Goal: Information Seeking & Learning: Learn about a topic

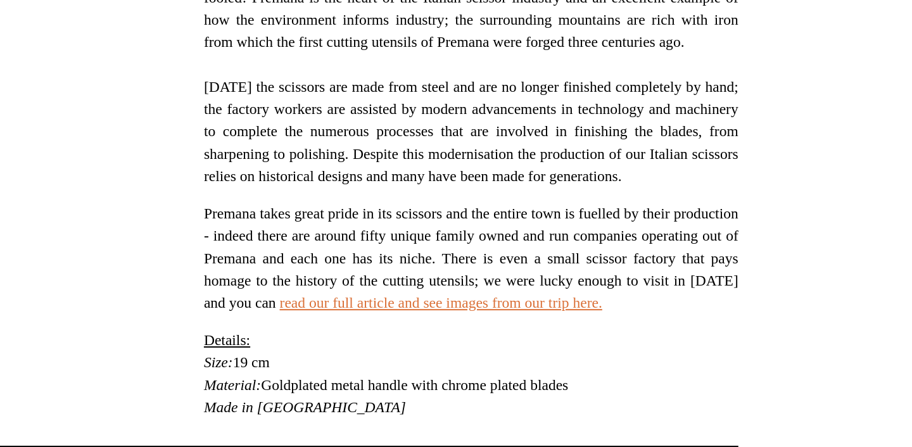
scroll to position [206, 0]
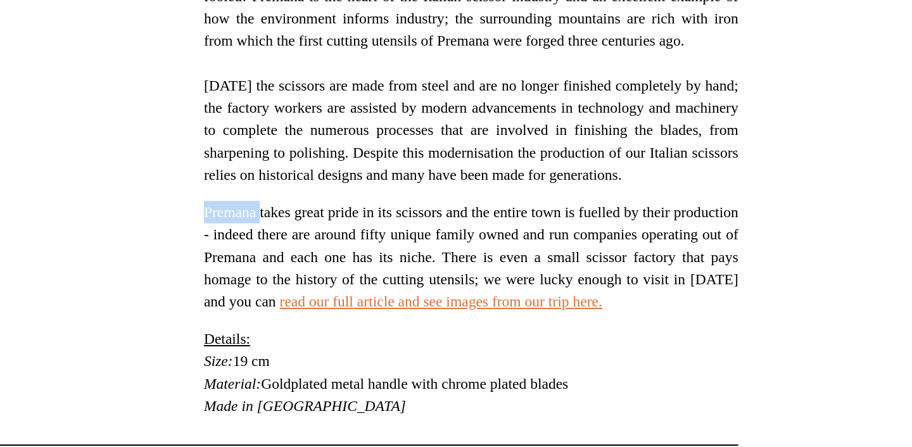
drag, startPoint x: 467, startPoint y: 341, endPoint x: 500, endPoint y: 340, distance: 33.0
click at [500, 340] on p "Premana takes great pride in its scissors and the entire town is fuelled by the…" at bounding box center [603, 350] width 272 height 57
copy p "Premana"
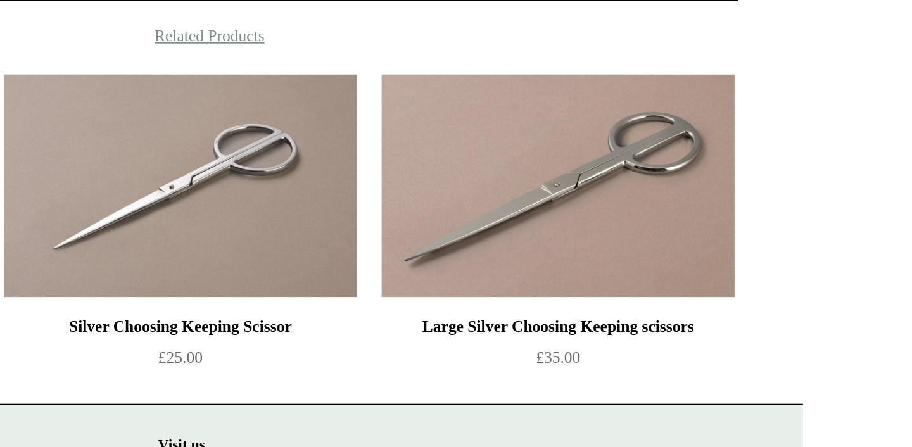
scroll to position [455, 0]
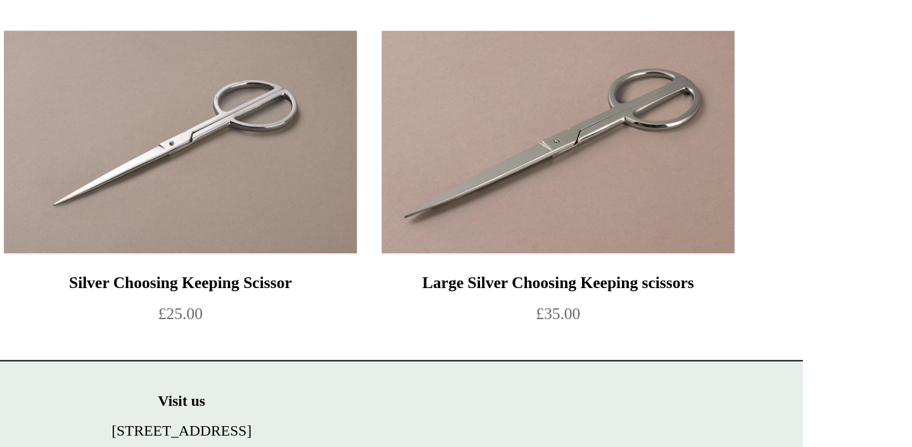
click at [495, 308] on img at bounding box center [455, 292] width 180 height 114
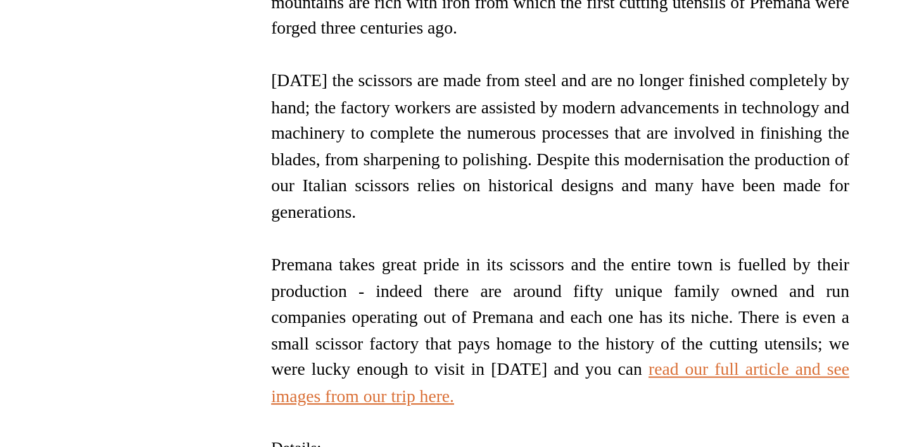
scroll to position [239, 0]
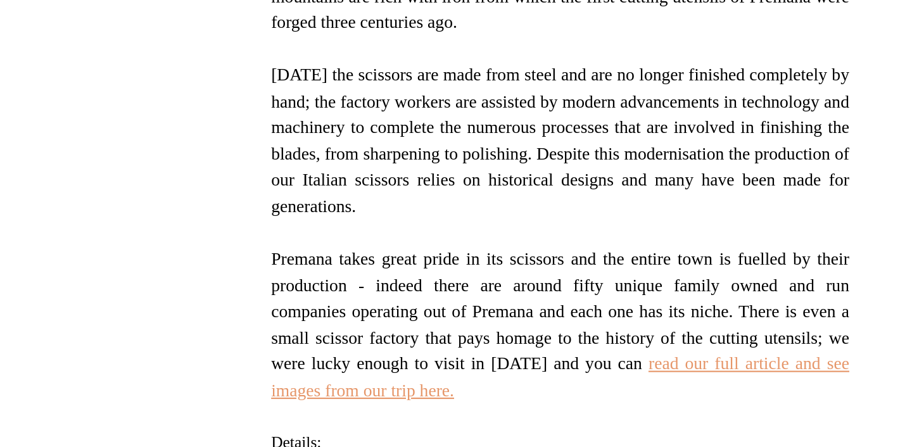
click at [735, 408] on link "read our full article and see images from our trip here." at bounding box center [603, 414] width 272 height 22
